Goal: Task Accomplishment & Management: Manage account settings

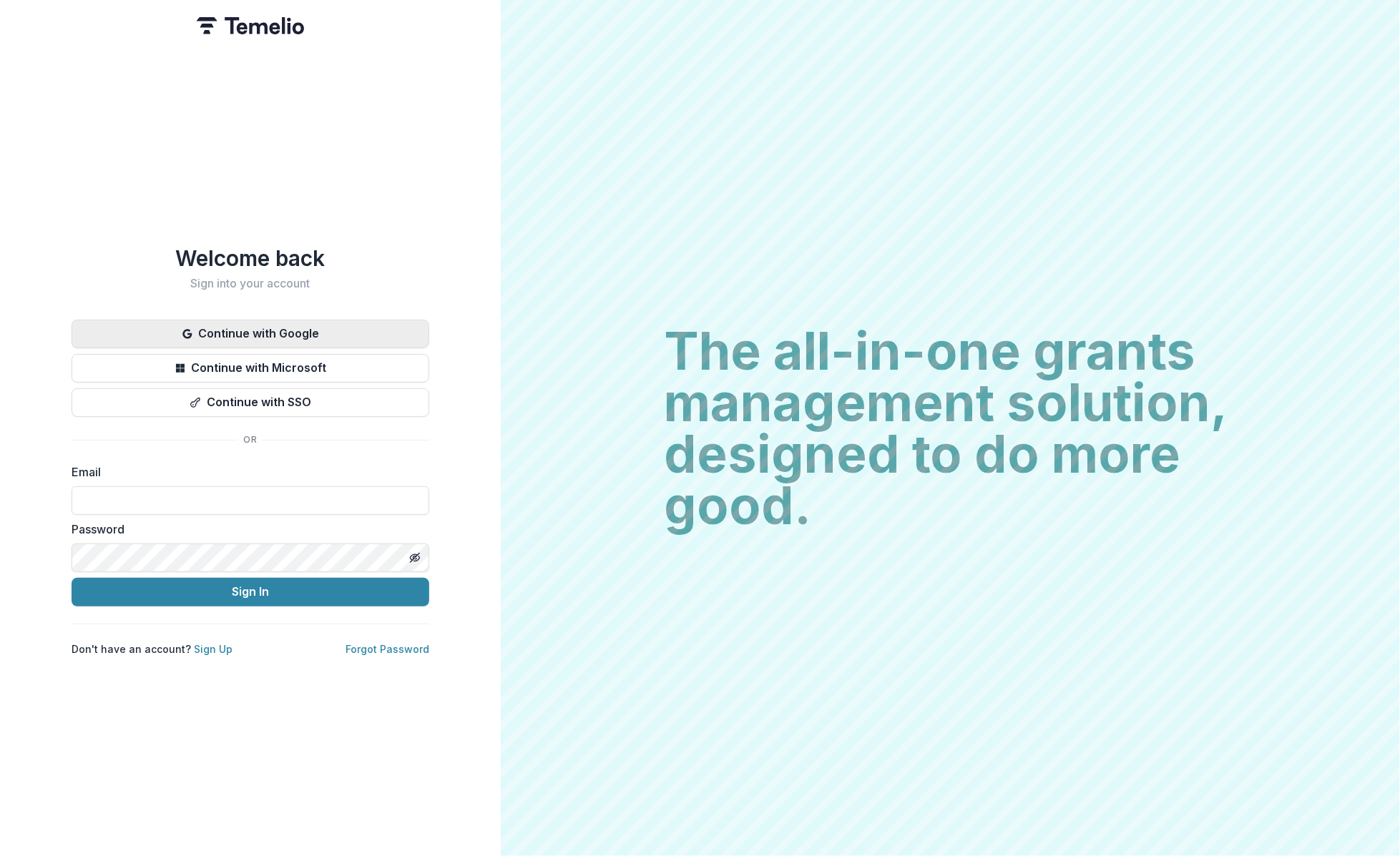
click at [267, 333] on button "Continue with Google" at bounding box center [250, 334] width 358 height 28
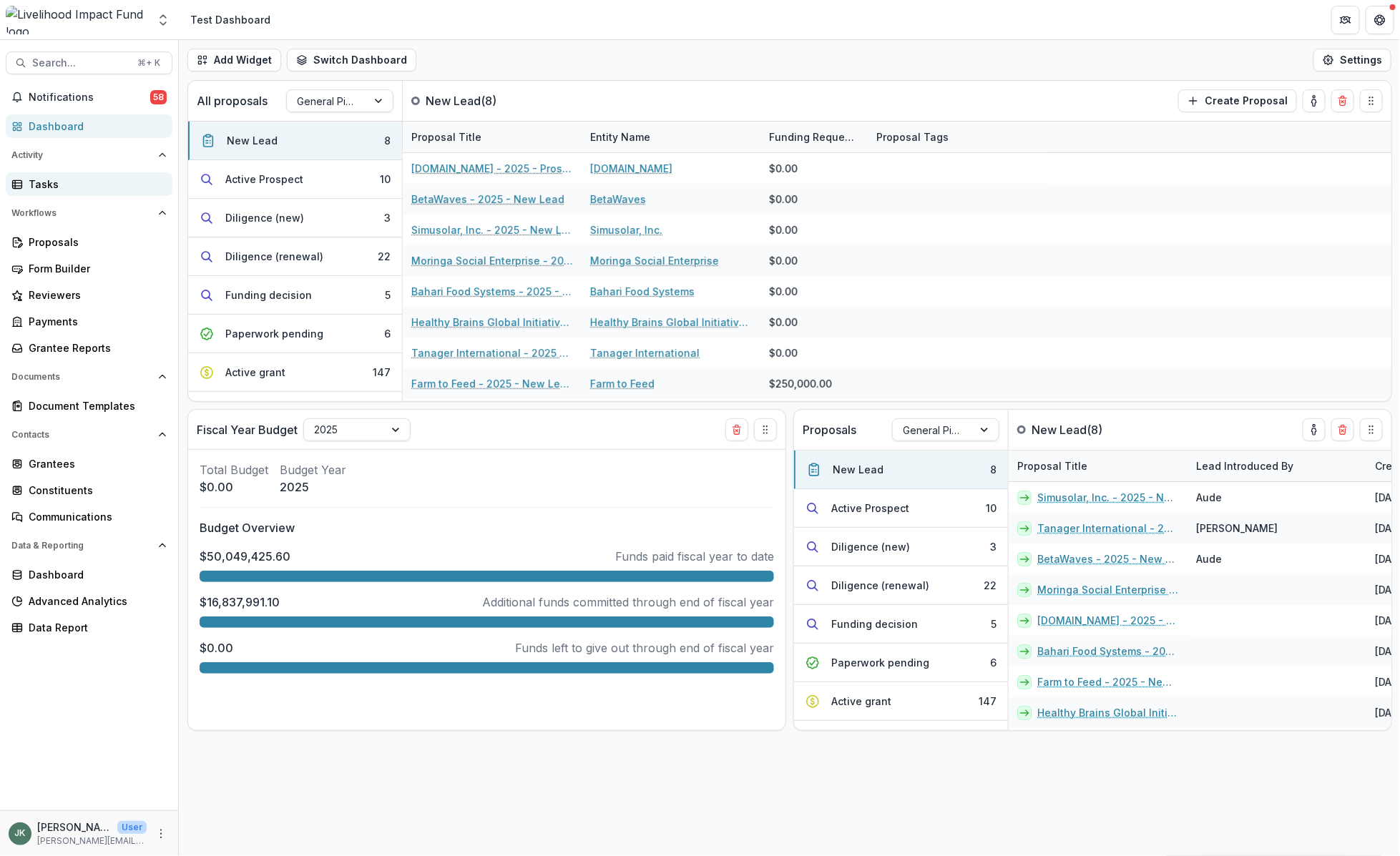
click at [53, 188] on div "Tasks" at bounding box center [94, 184] width 133 height 15
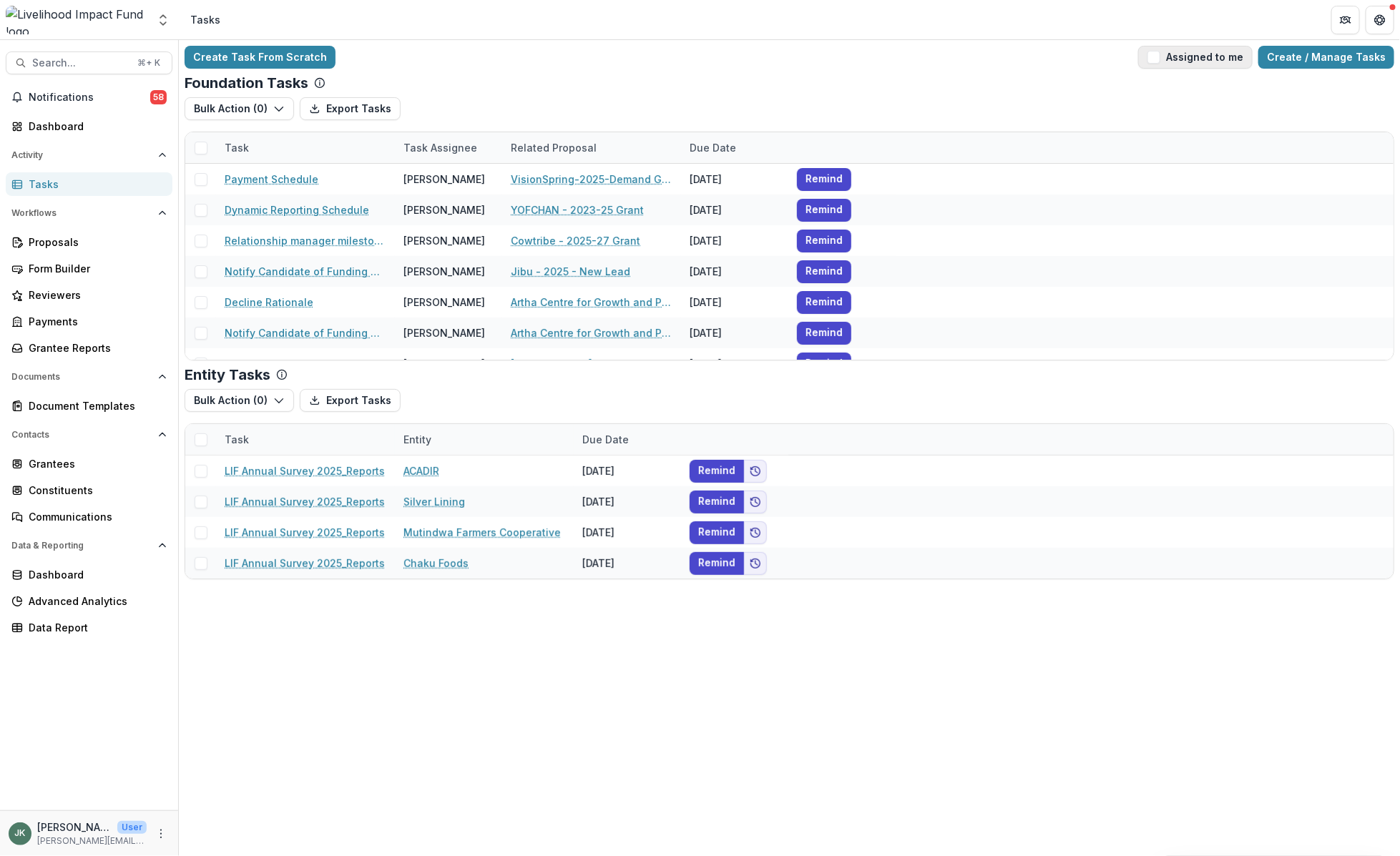
click at [1217, 63] on button "Assigned to me" at bounding box center [1195, 57] width 114 height 23
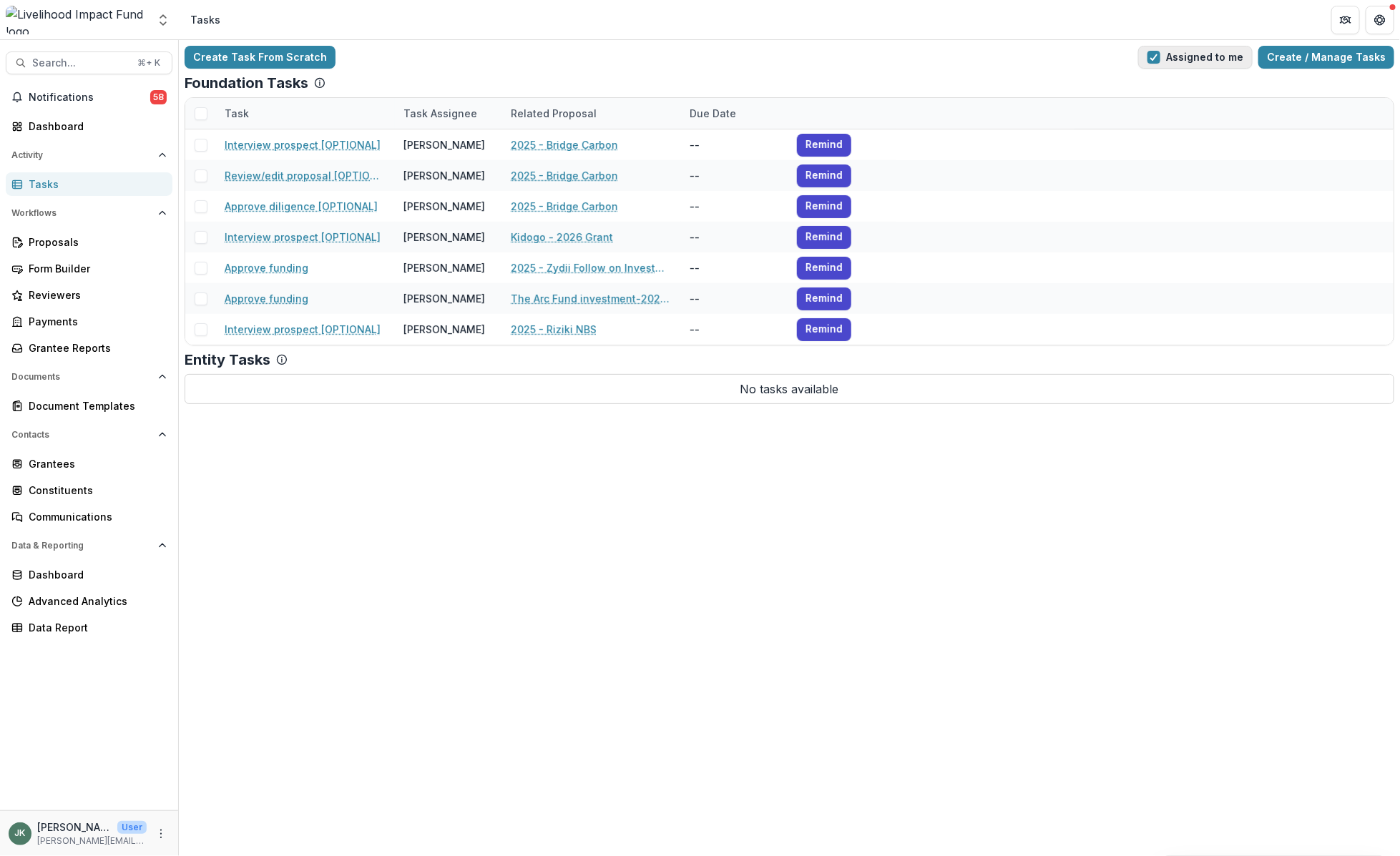
click at [1161, 59] on span "button" at bounding box center [1153, 57] width 13 height 13
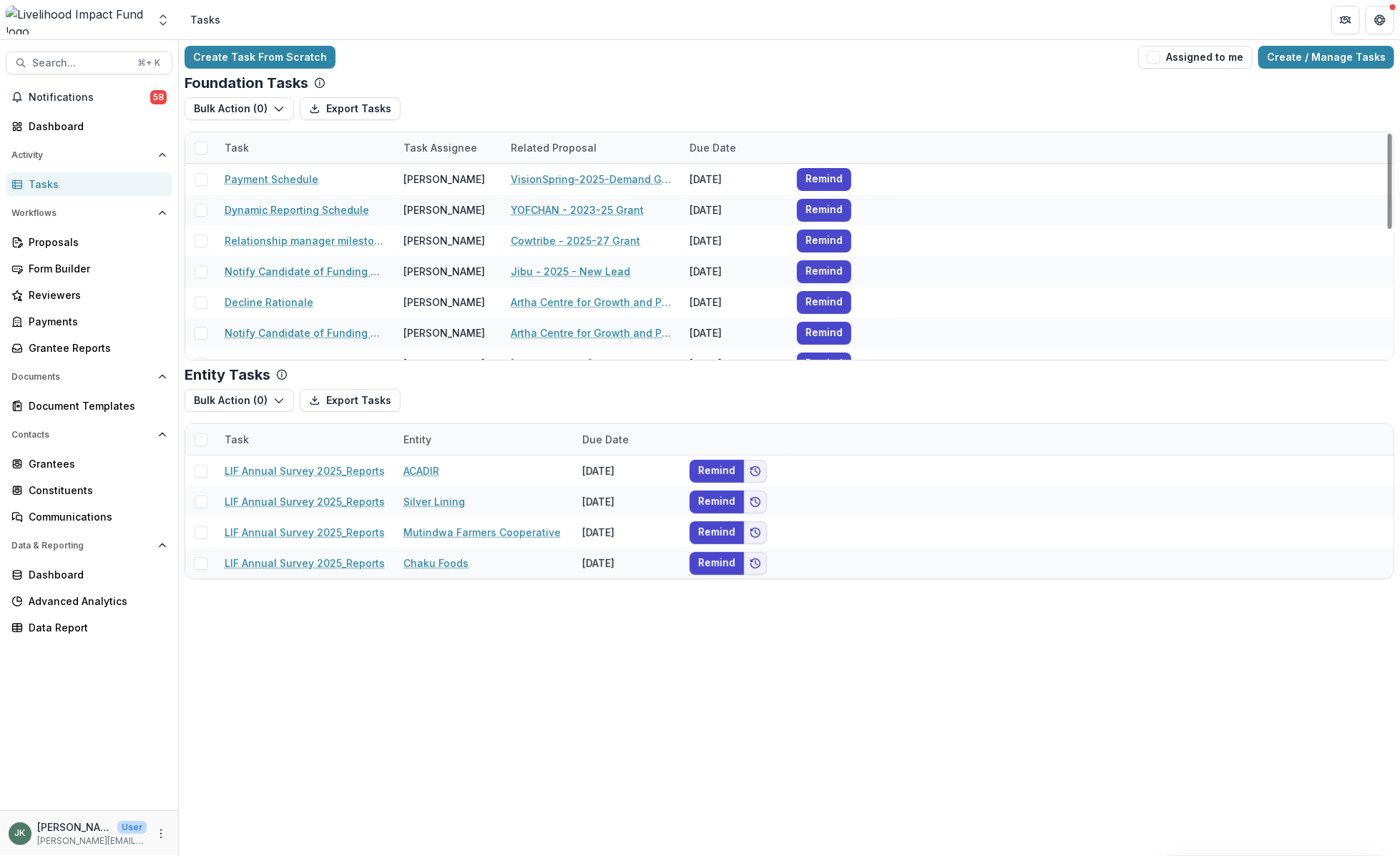
click at [421, 148] on div "Task Assignee" at bounding box center [440, 148] width 91 height 15
click at [428, 184] on input at bounding box center [484, 179] width 172 height 23
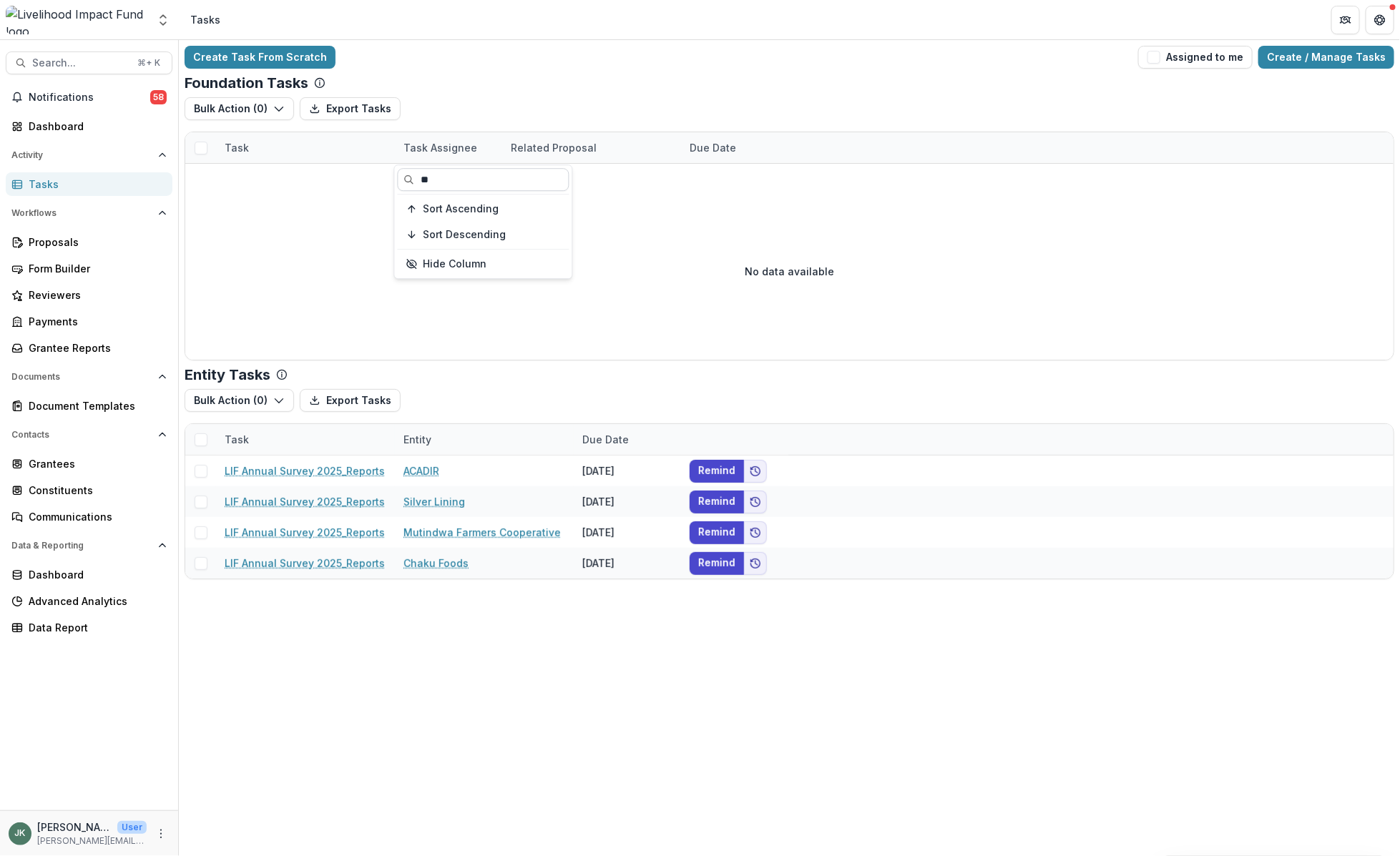
type input "*"
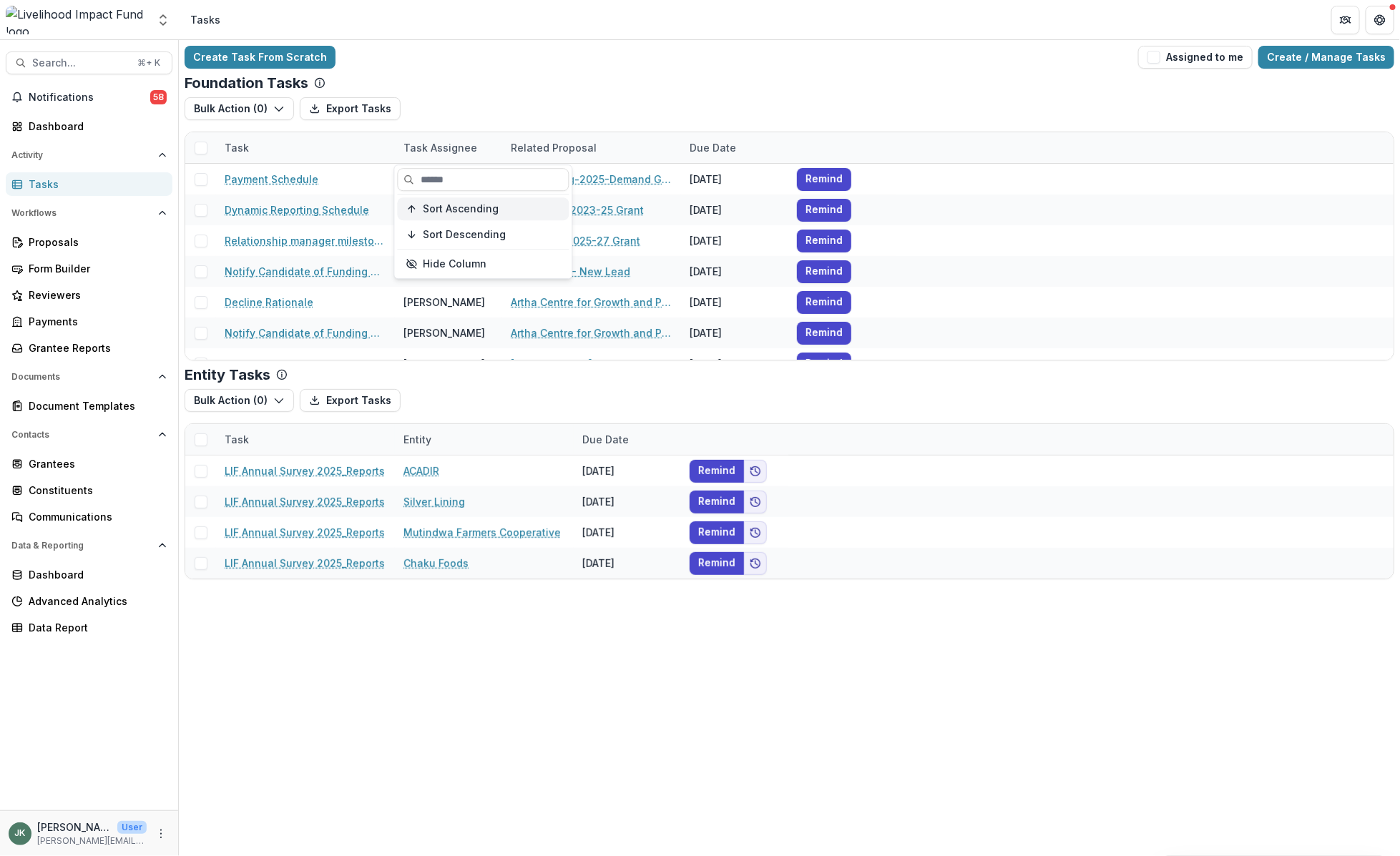
click at [426, 203] on span "Sort Ascending" at bounding box center [461, 209] width 76 height 13
click at [433, 115] on div "Bulk Action ( 0 ) Export Tasks Payment Schedule Tasks" at bounding box center [789, 114] width 1210 height 34
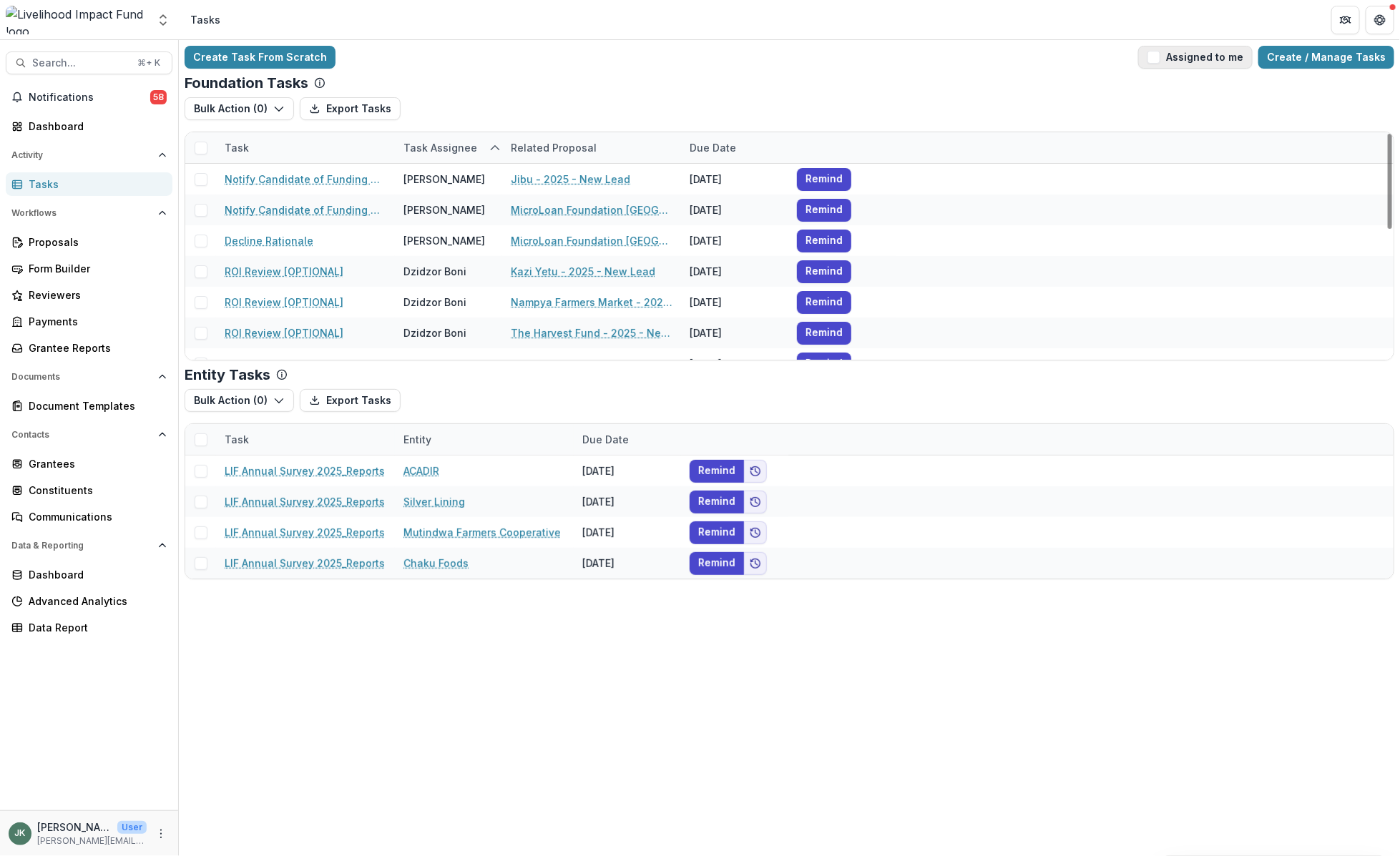
click at [1161, 58] on span "button" at bounding box center [1153, 57] width 13 height 13
